Goal: Task Accomplishment & Management: Complete application form

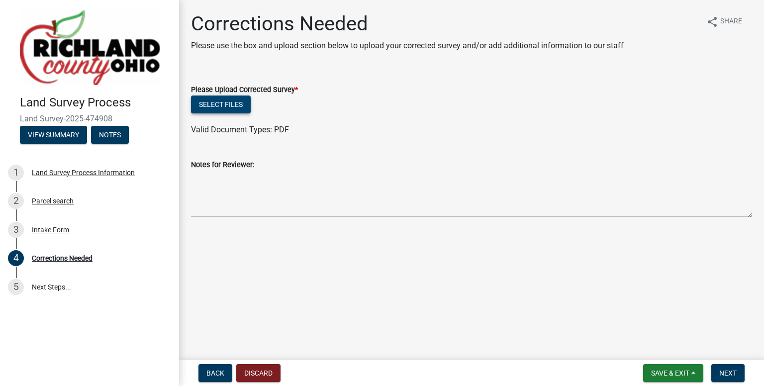
click at [221, 100] on button "Select files" at bounding box center [221, 104] width 60 height 18
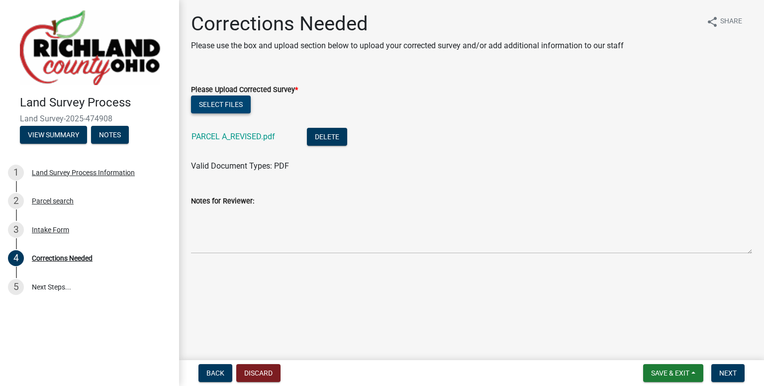
click at [210, 103] on button "Select files" at bounding box center [221, 104] width 60 height 18
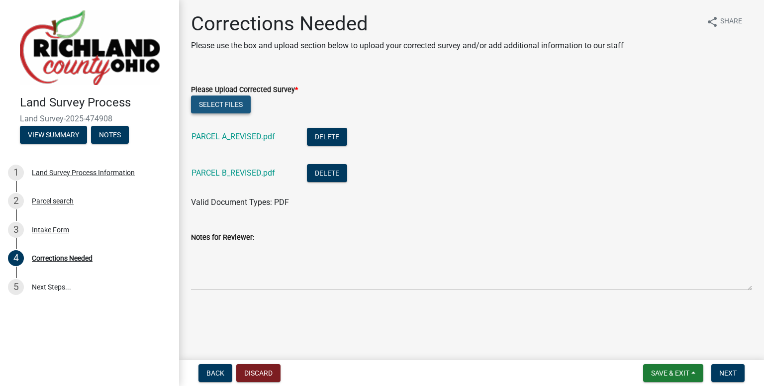
click at [222, 108] on button "Select files" at bounding box center [221, 104] width 60 height 18
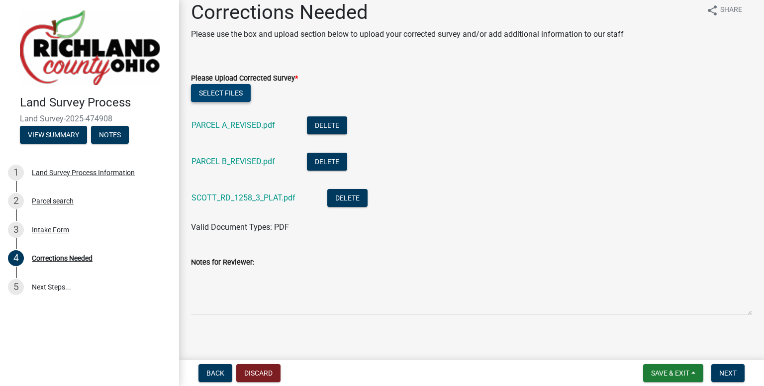
scroll to position [17, 0]
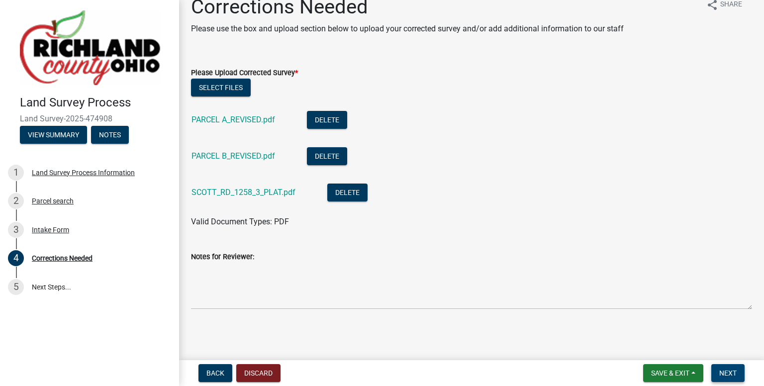
click at [733, 372] on span "Next" at bounding box center [727, 373] width 17 height 8
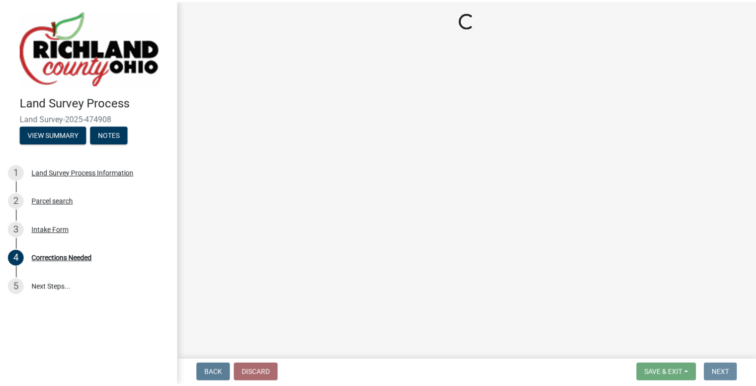
scroll to position [0, 0]
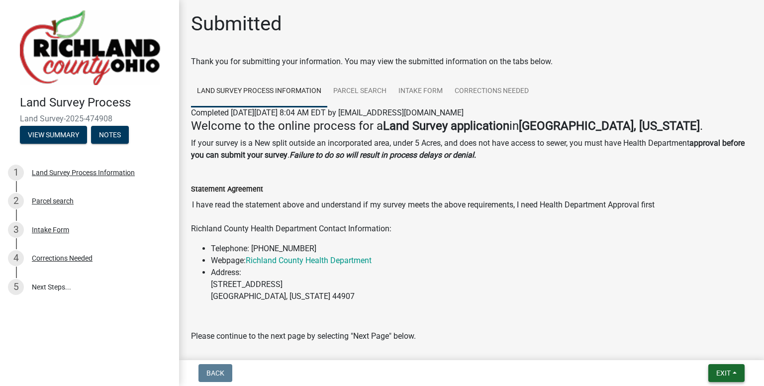
click at [726, 380] on button "Exit" at bounding box center [726, 373] width 36 height 18
click at [694, 348] on button "Save & Exit" at bounding box center [705, 347] width 80 height 24
